Goal: Information Seeking & Learning: Find specific fact

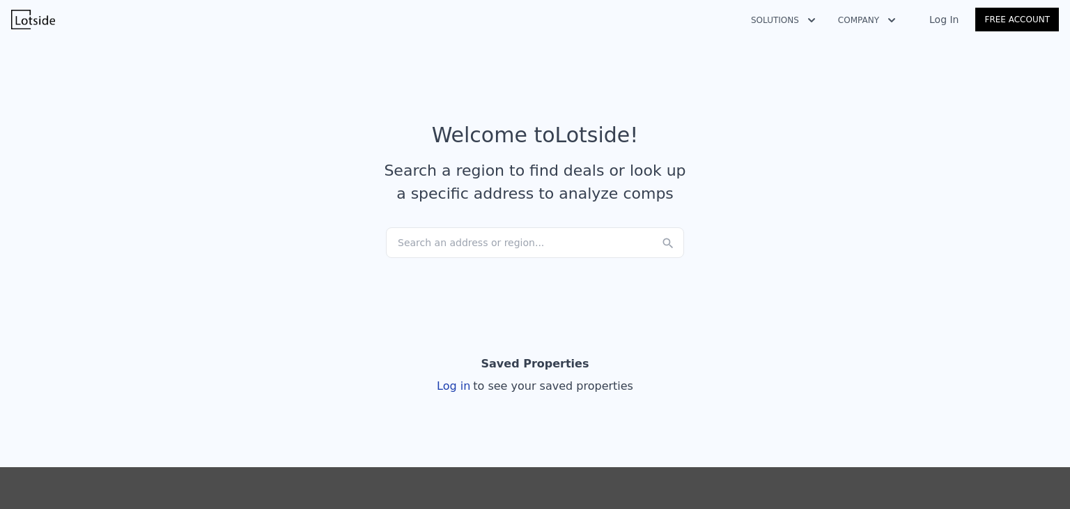
click at [424, 240] on div "Search an address or region..." at bounding box center [535, 242] width 298 height 31
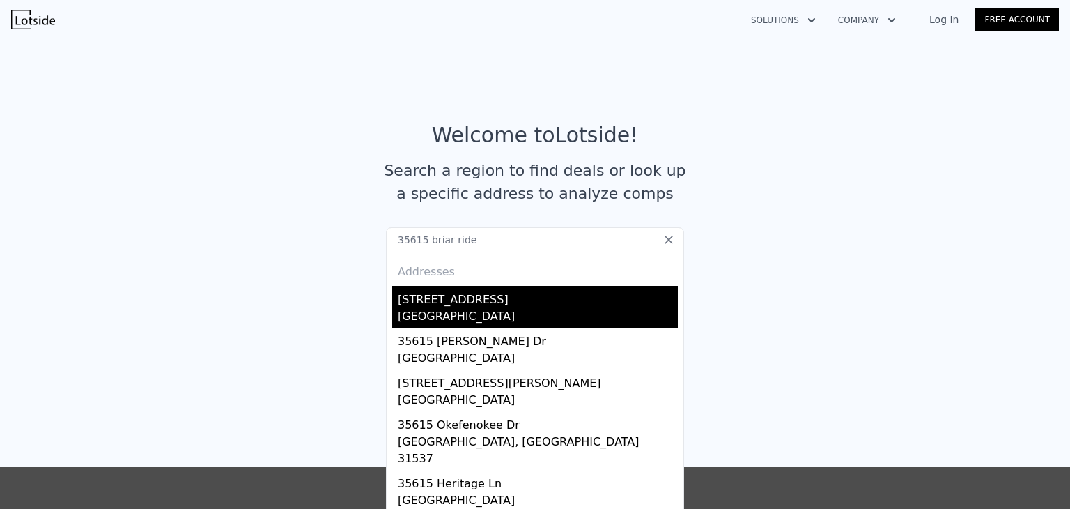
type input "35615 briar ride"
click at [442, 316] on div "[GEOGRAPHIC_DATA]" at bounding box center [538, 318] width 280 height 20
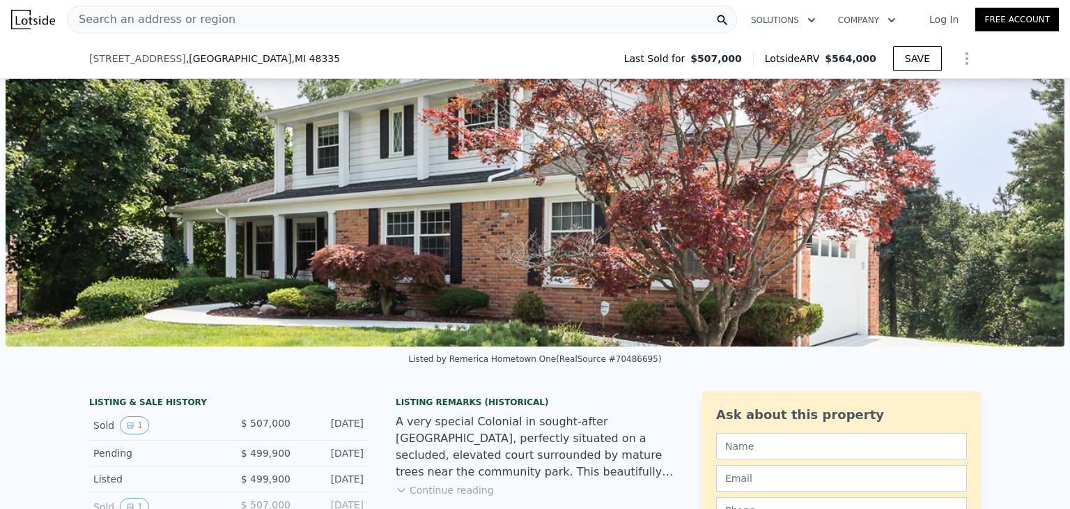
scroll to position [217, 0]
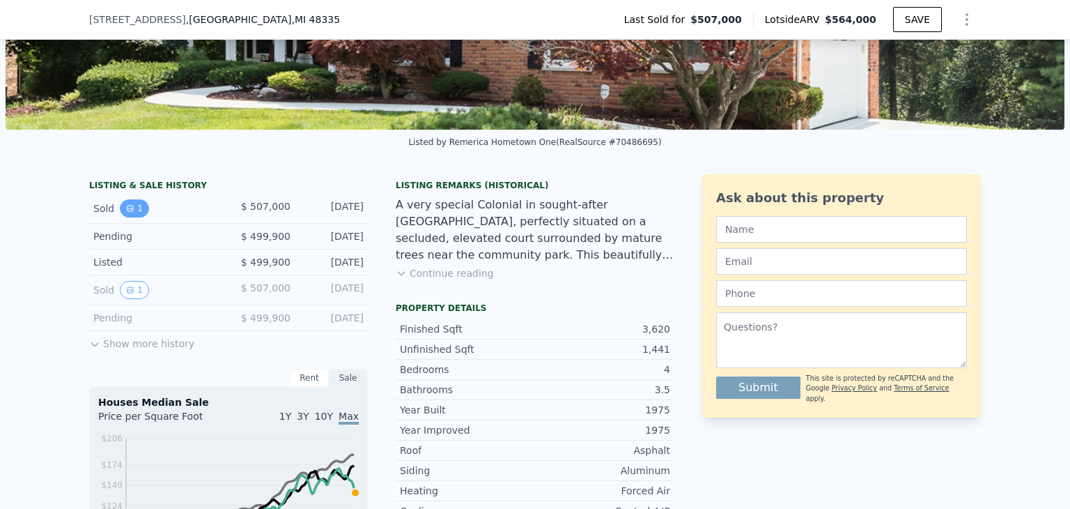
click at [131, 217] on button "1" at bounding box center [134, 208] width 29 height 18
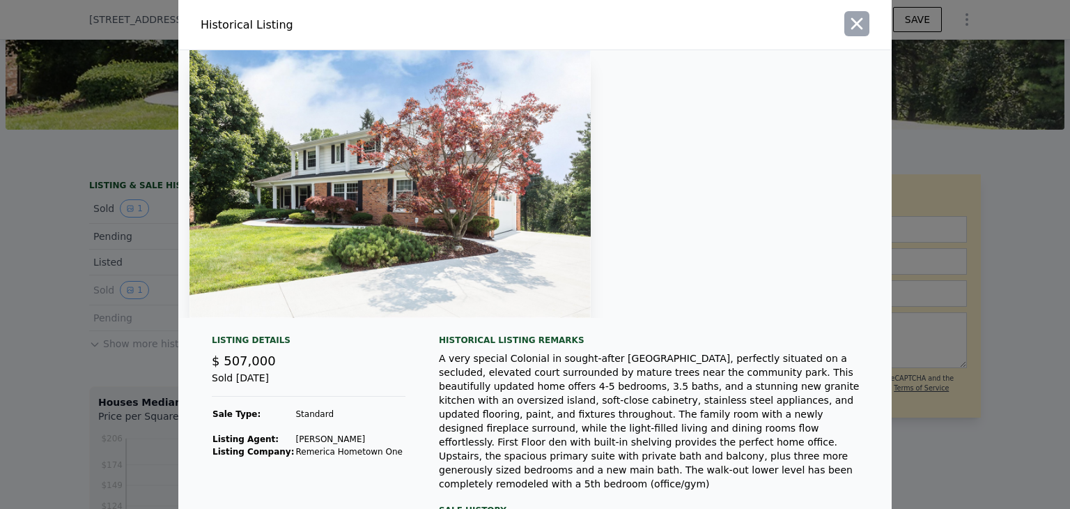
click at [856, 15] on icon "button" at bounding box center [857, 24] width 20 height 20
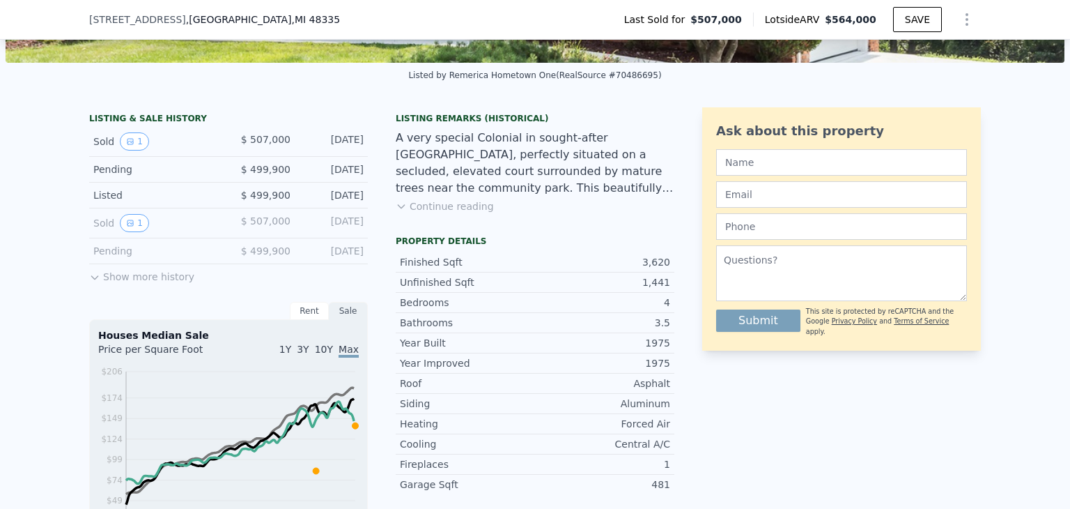
scroll to position [285, 0]
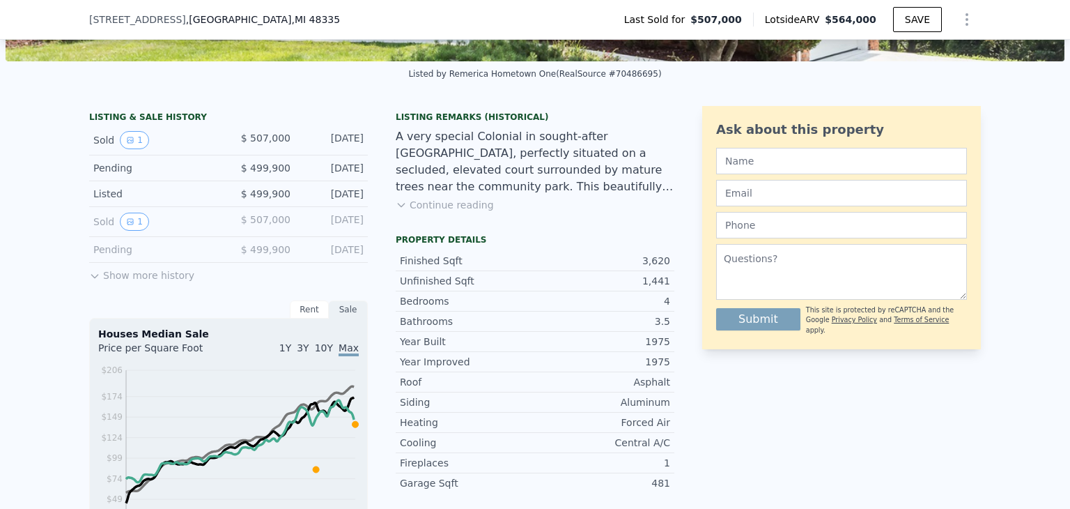
click at [150, 282] on button "Show more history" at bounding box center [141, 273] width 105 height 20
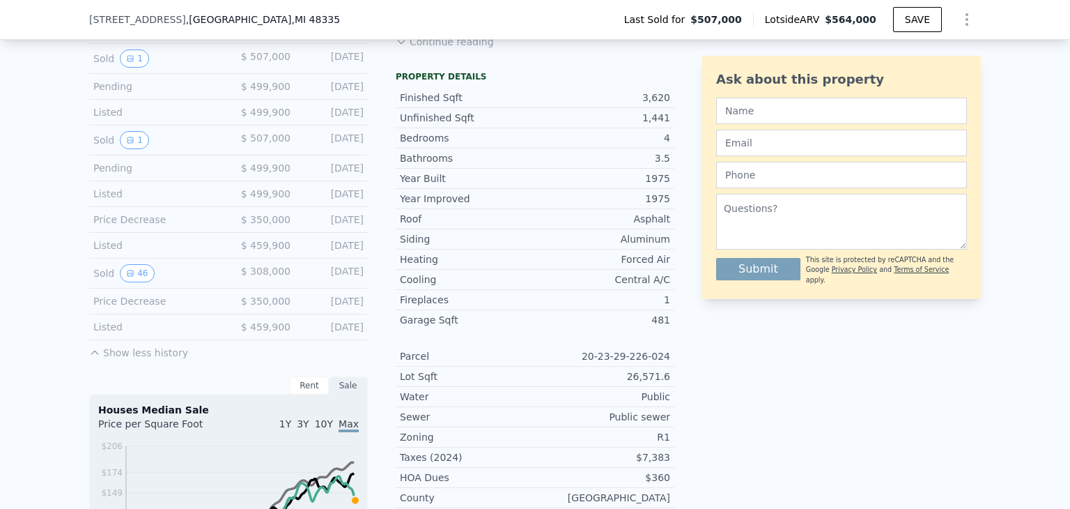
scroll to position [449, 0]
click at [120, 281] on button "46" at bounding box center [137, 272] width 34 height 18
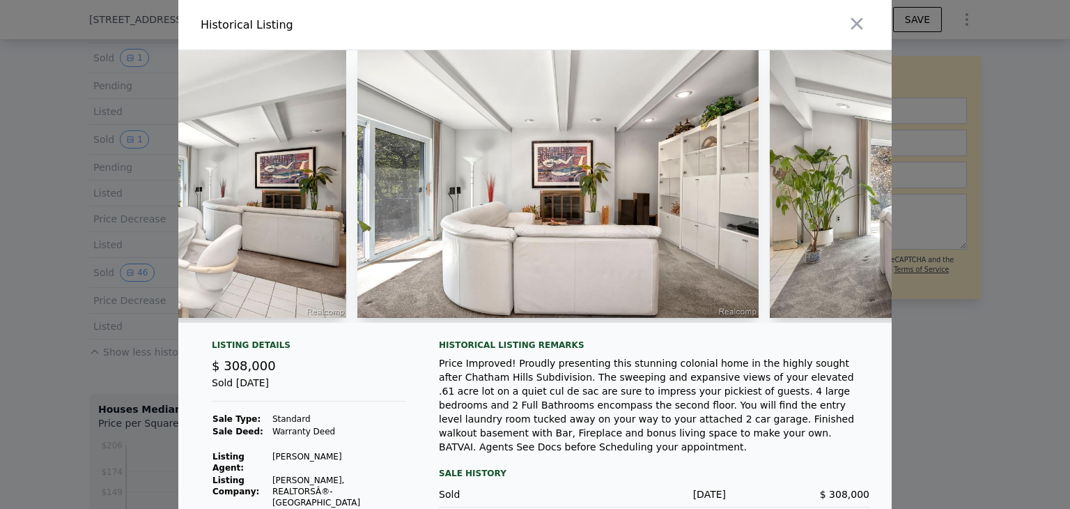
scroll to position [0, 6808]
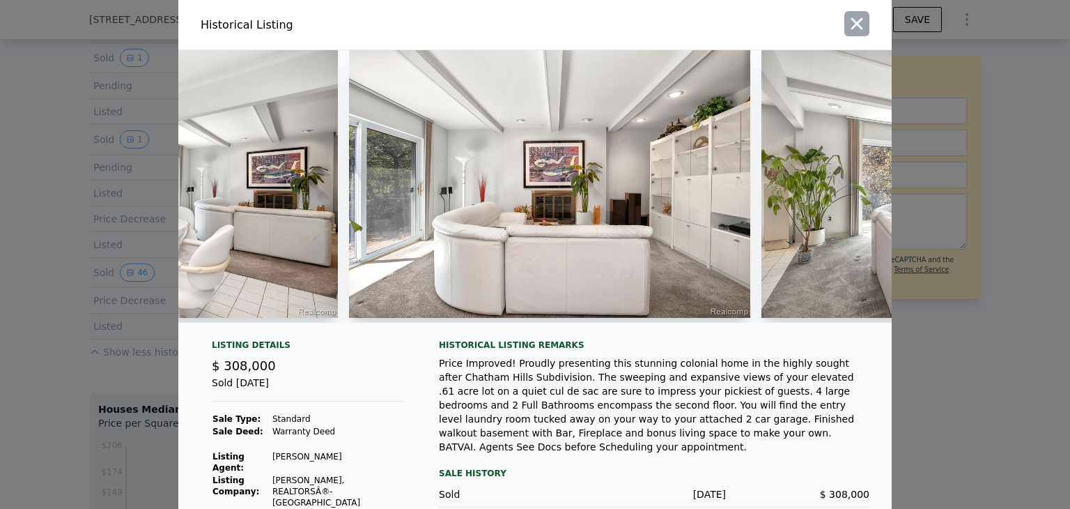
click at [856, 24] on icon "button" at bounding box center [857, 24] width 20 height 20
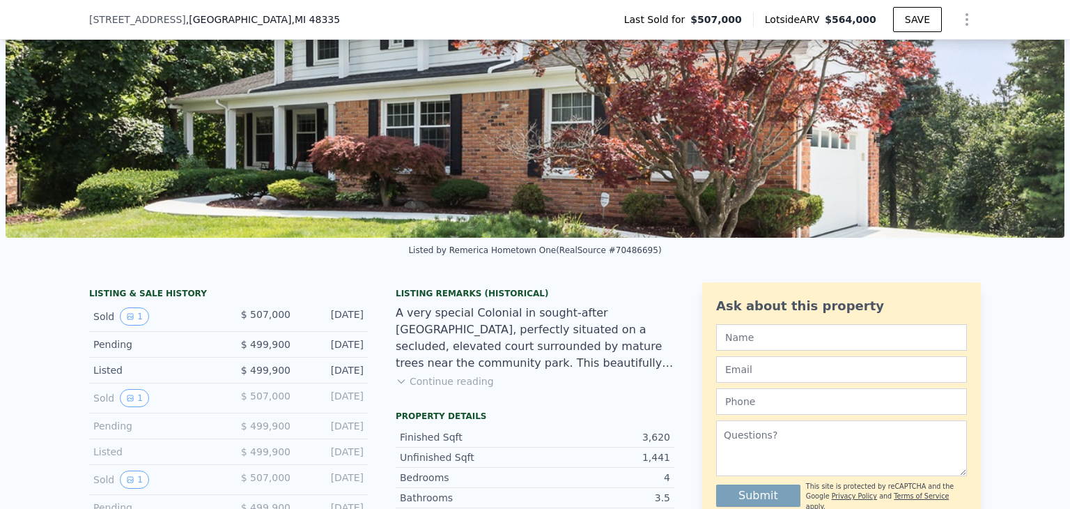
scroll to position [0, 0]
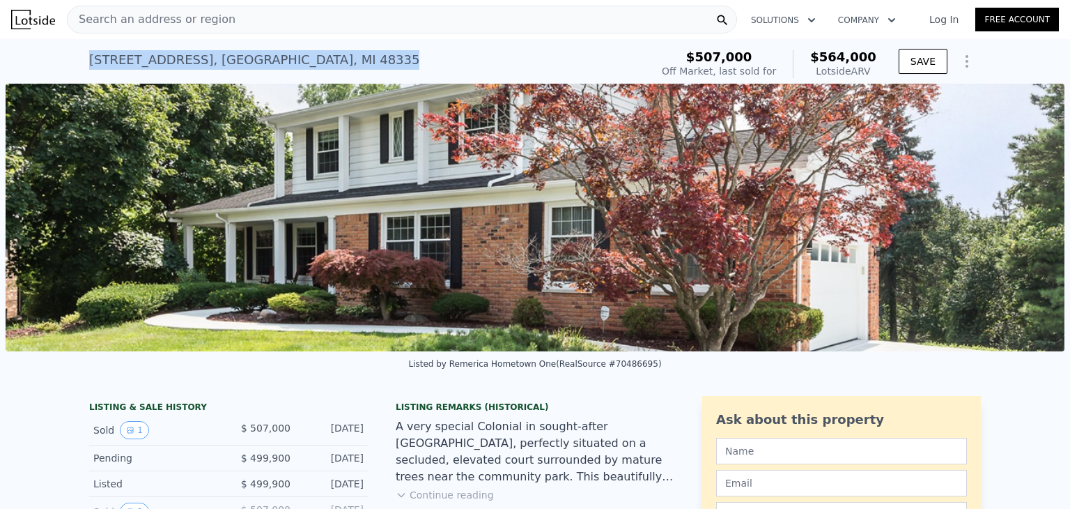
drag, startPoint x: 77, startPoint y: 62, endPoint x: 343, endPoint y: 70, distance: 266.3
click at [343, 70] on div "[STREET_ADDRESS] Sold [DATE] for $507k (~ARV $564k ) $507,000 Off Market, last …" at bounding box center [535, 61] width 1070 height 45
copy div "[STREET_ADDRESS]"
